Goal: Find specific page/section: Find specific page/section

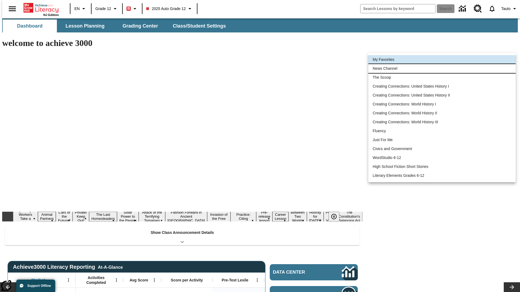
click at [442, 68] on li "News Channel" at bounding box center [441, 68] width 147 height 9
type input "120"
